Goal: Go to known website: Access a specific website the user already knows

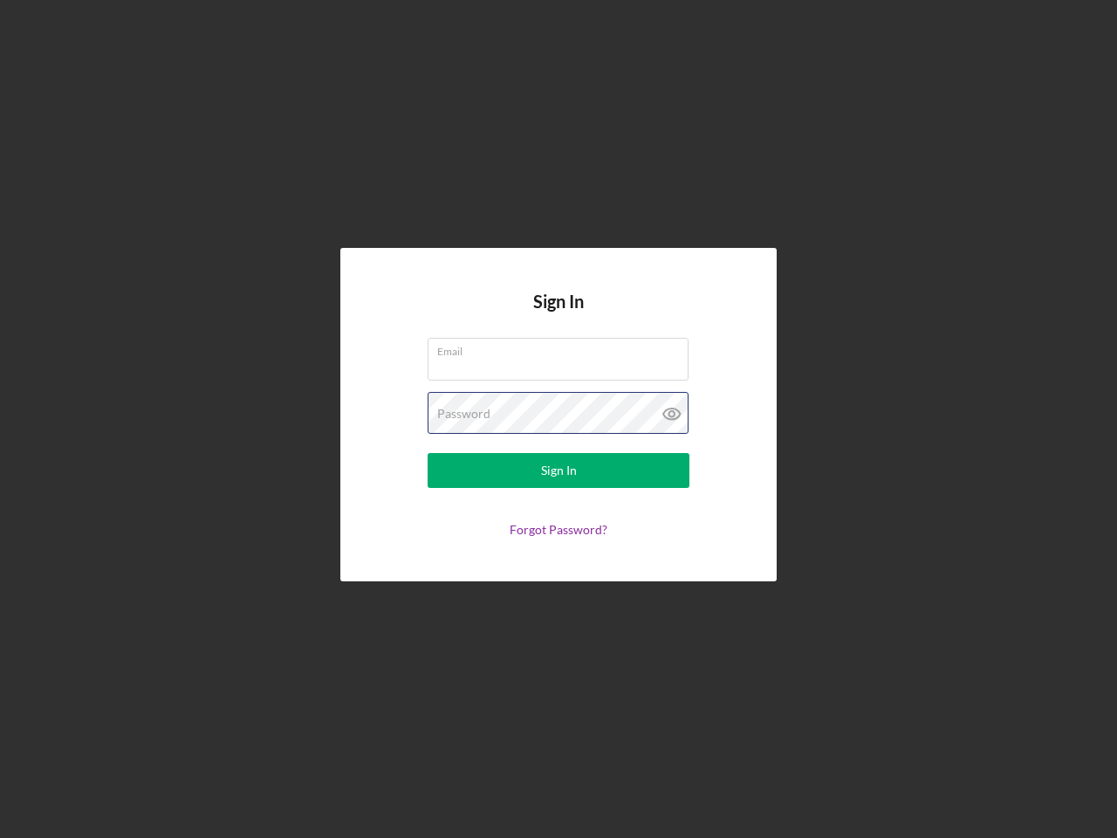
click at [558, 419] on div "Password" at bounding box center [559, 414] width 262 height 44
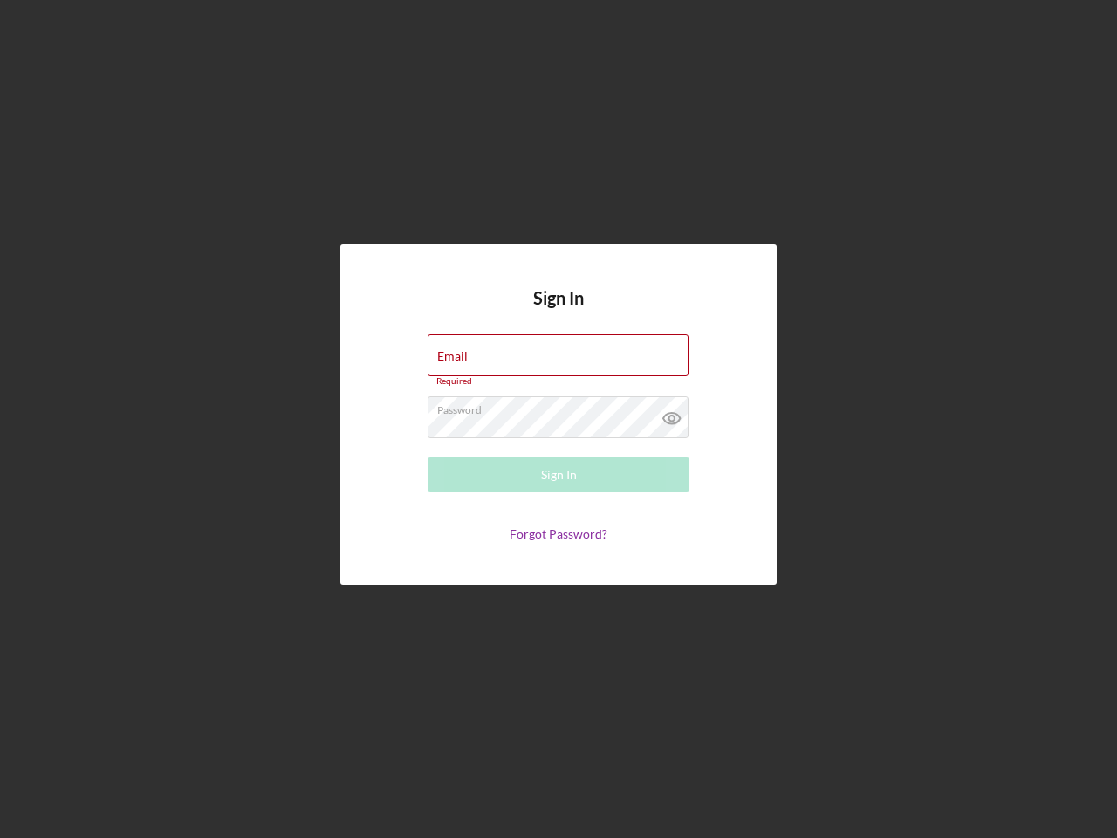
click at [672, 414] on icon at bounding box center [672, 418] width 44 height 44
